Goal: Check status

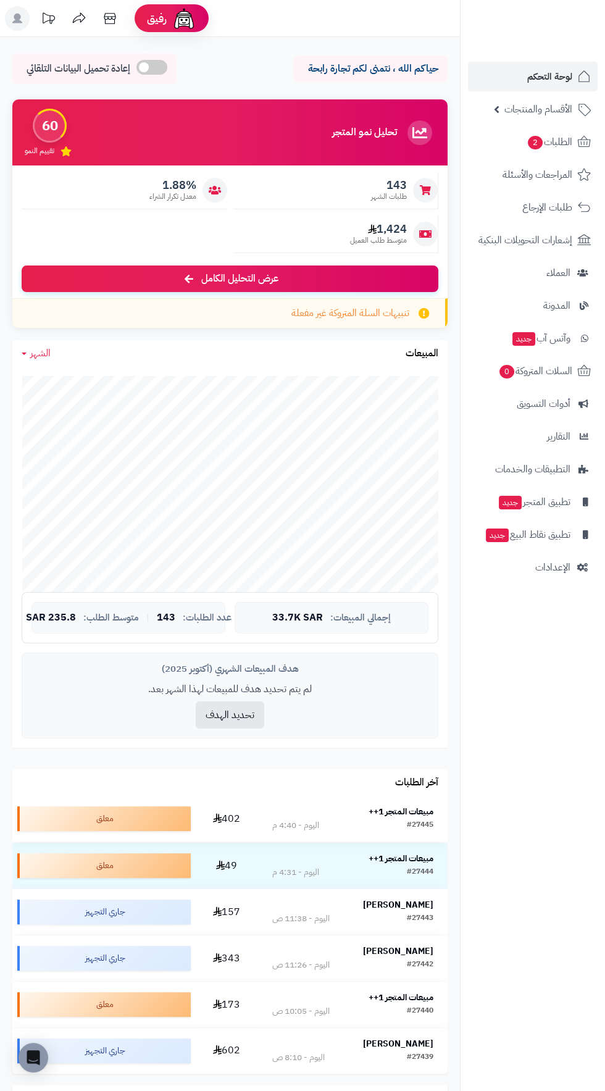
click at [361, 813] on div "مبيعات المتجر 1++" at bounding box center [352, 812] width 161 height 12
